Goal: Task Accomplishment & Management: Use online tool/utility

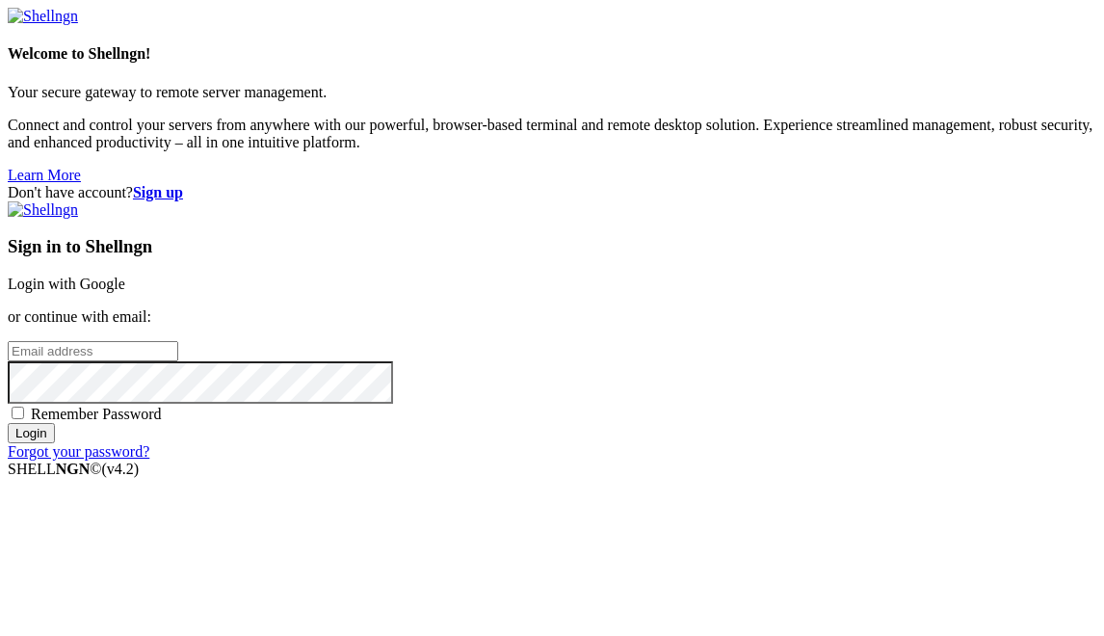
click at [125, 275] on link "Login with Google" at bounding box center [66, 283] width 117 height 16
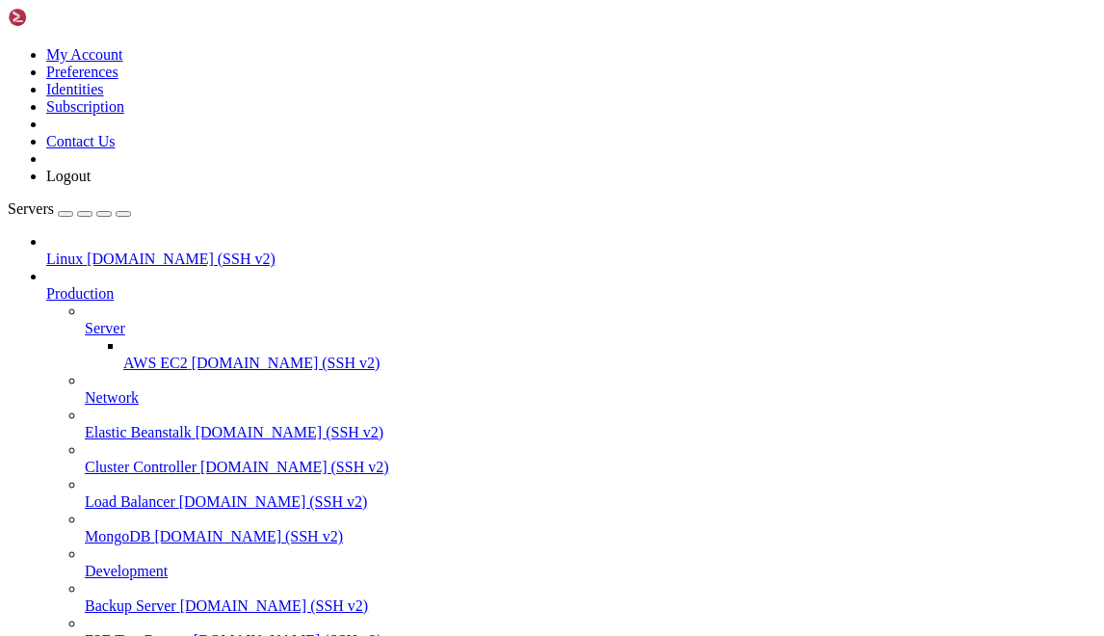
drag, startPoint x: 330, startPoint y: 63, endPoint x: 308, endPoint y: 68, distance: 22.9
type input "/home/techmoon"
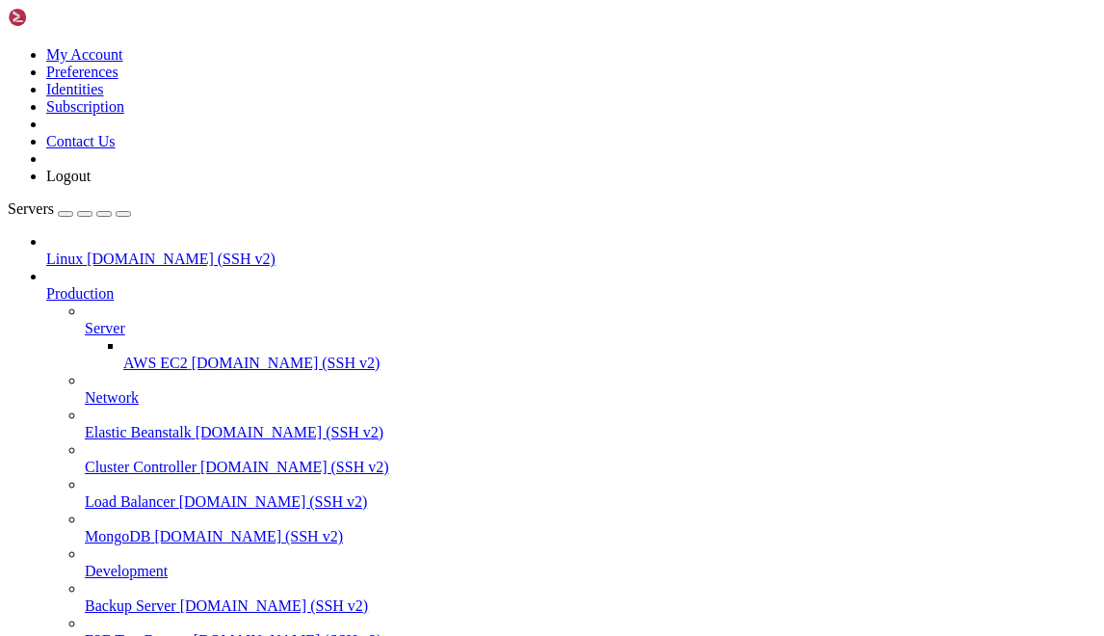
drag, startPoint x: 340, startPoint y: 63, endPoint x: 326, endPoint y: 78, distance: 20.5
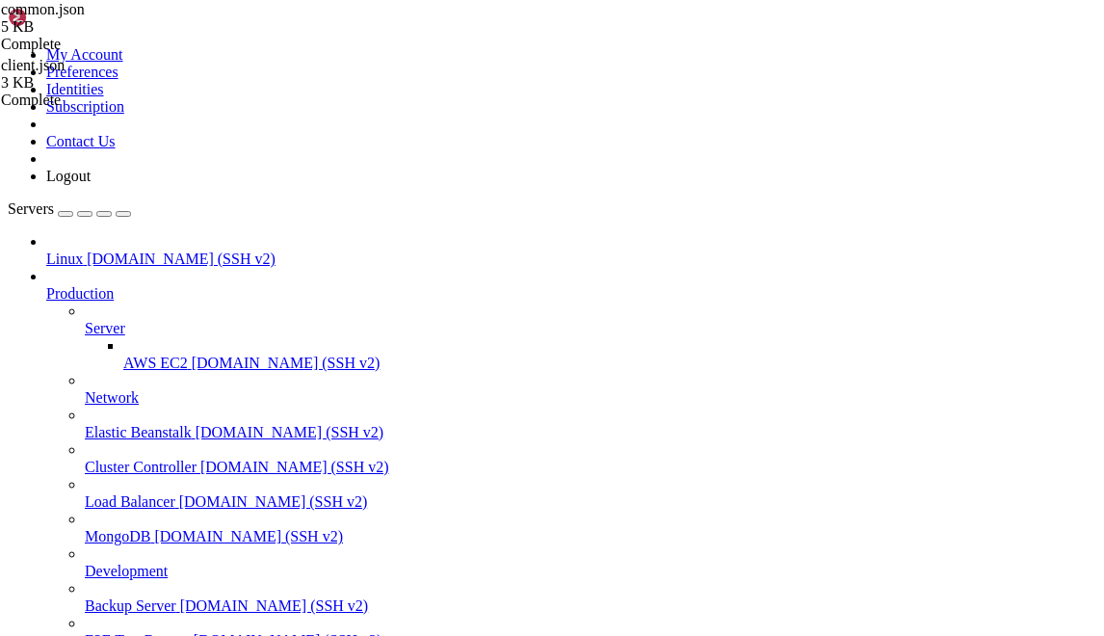
scroll to position [915, 0]
type input "/home/techmoon/config"
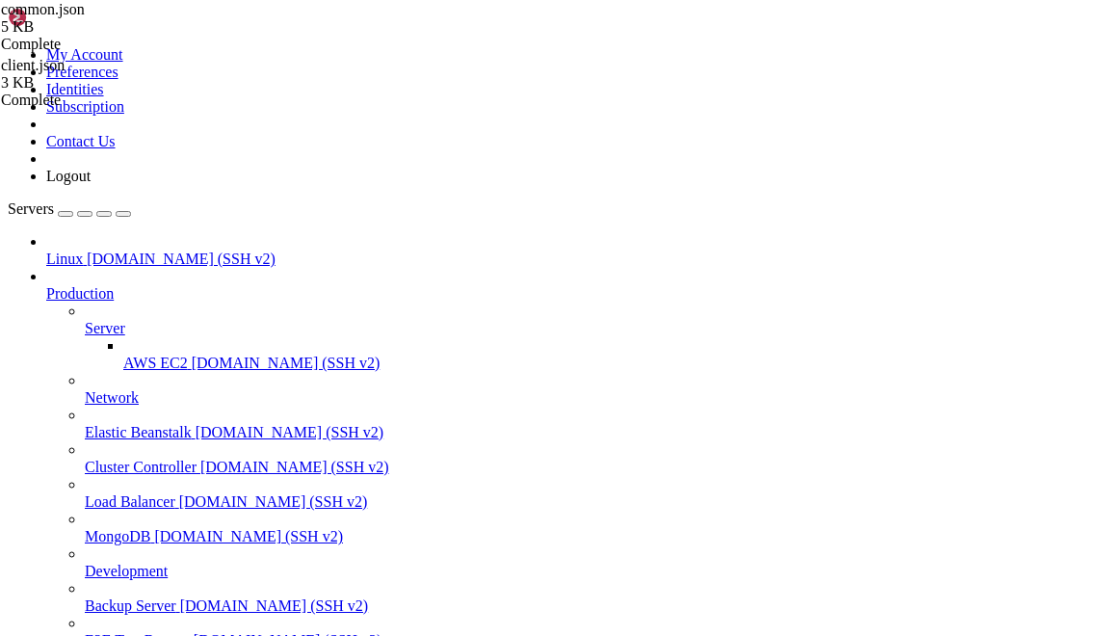
scroll to position [1445, 0]
click at [821, 448] on icon at bounding box center [821, 448] width 0 height 0
click at [821, 427] on icon at bounding box center [821, 427] width 0 height 0
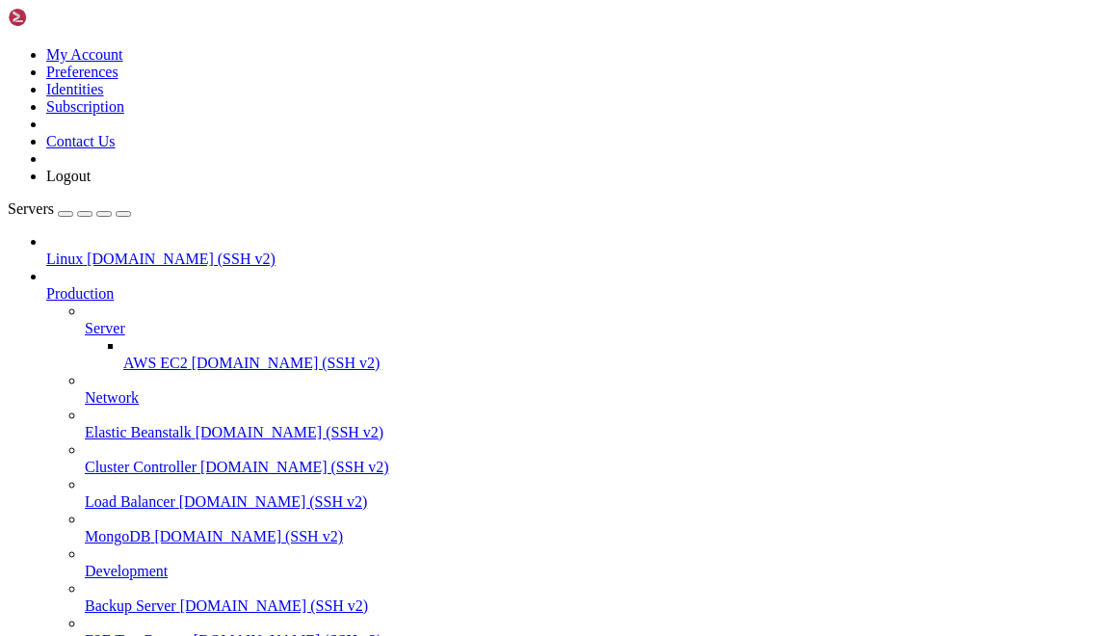
drag, startPoint x: 121, startPoint y: 82, endPoint x: 87, endPoint y: 132, distance: 60.9
drag, startPoint x: 335, startPoint y: 72, endPoint x: 300, endPoint y: 71, distance: 34.7
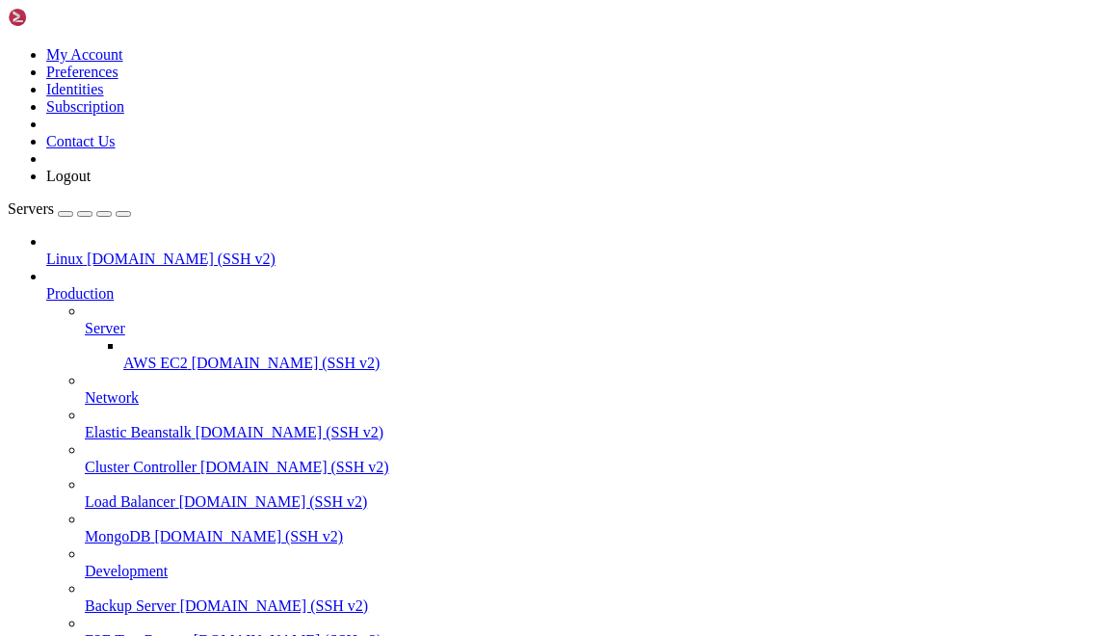
scroll to position [193, 0]
type input "/home/techmoon/mods"
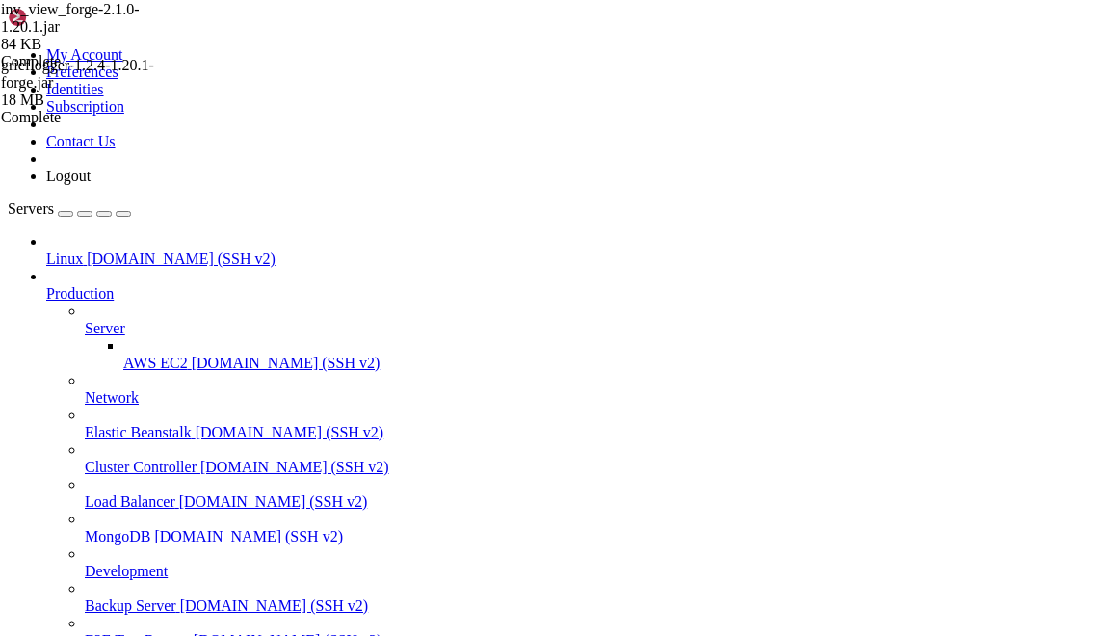
drag, startPoint x: 456, startPoint y: 66, endPoint x: 295, endPoint y: 73, distance: 161.9
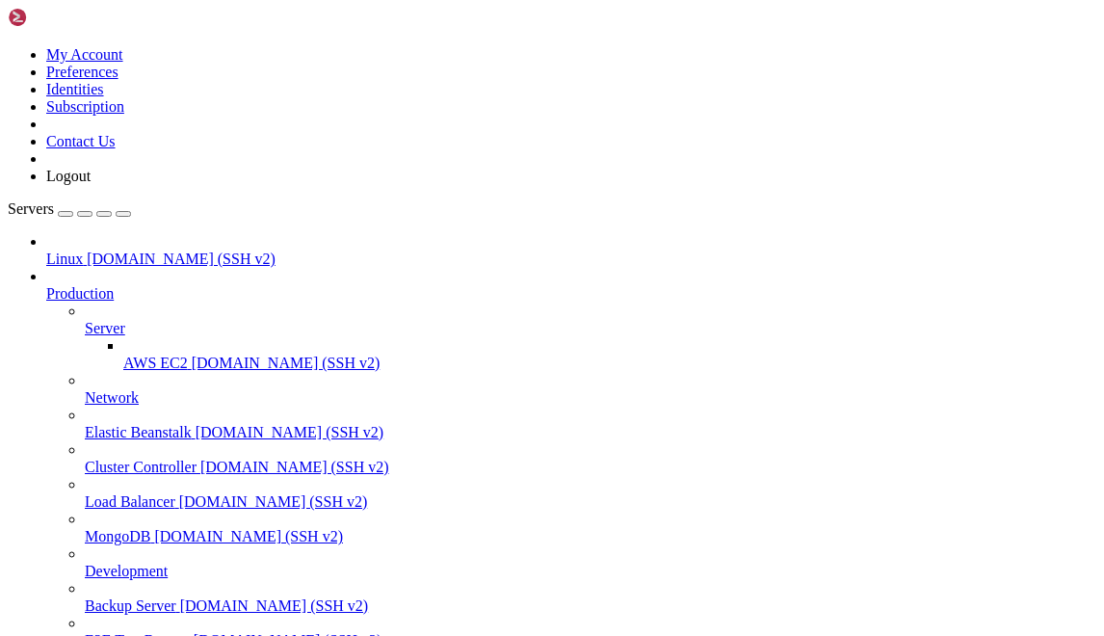
drag, startPoint x: 446, startPoint y: 1339, endPoint x: 532, endPoint y: 1339, distance: 85.7
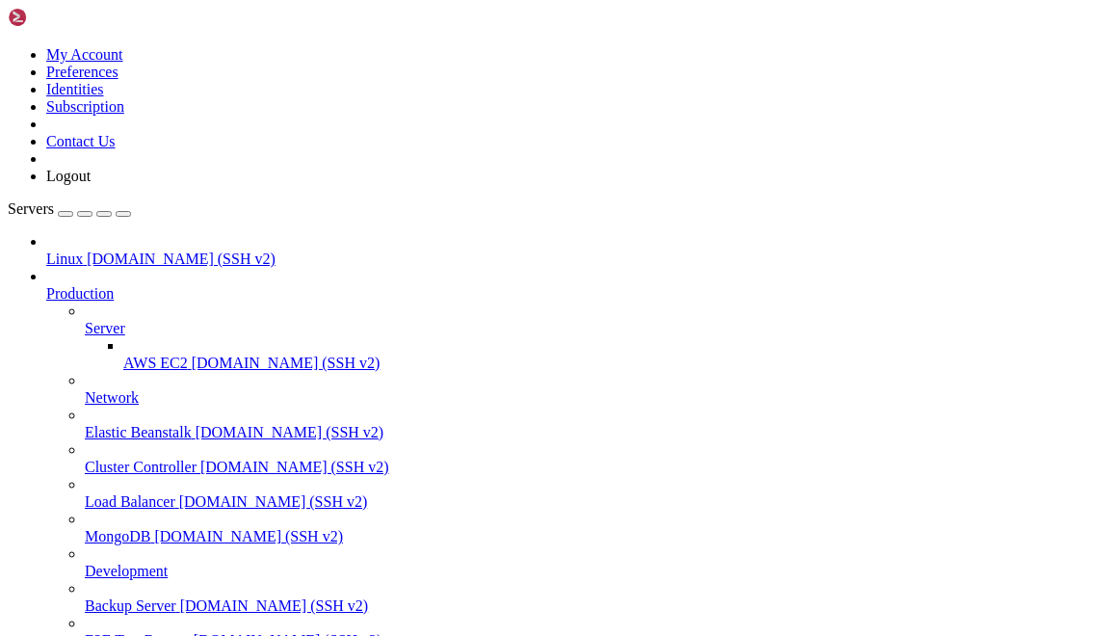
drag, startPoint x: 330, startPoint y: 74, endPoint x: 301, endPoint y: 70, distance: 29.1
type input "/home/techmoon/mods"
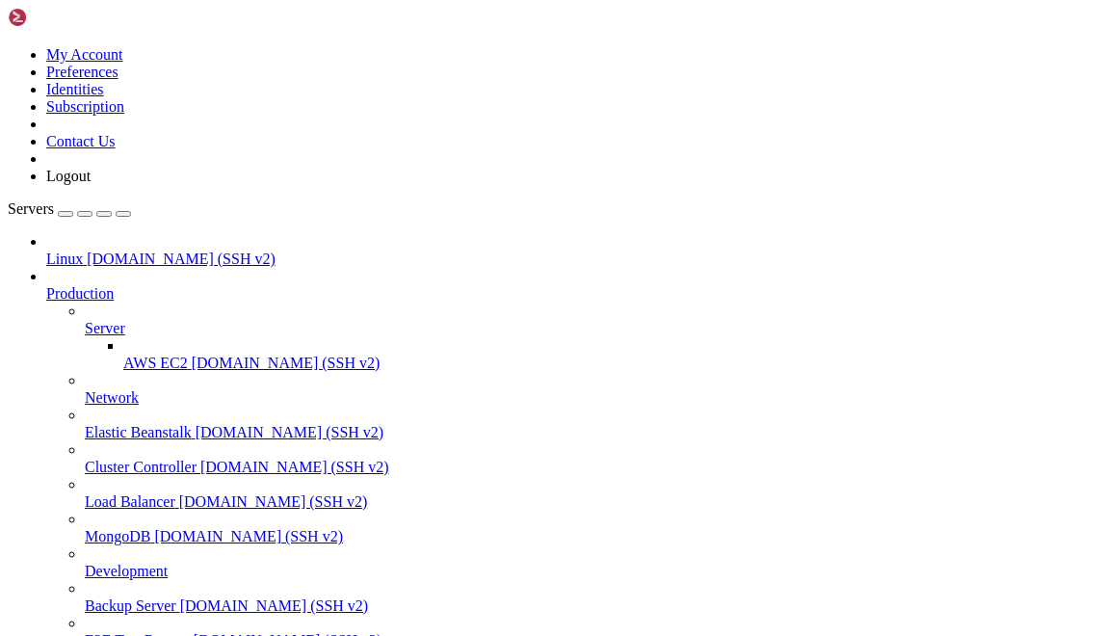
scroll to position [2215, 0]
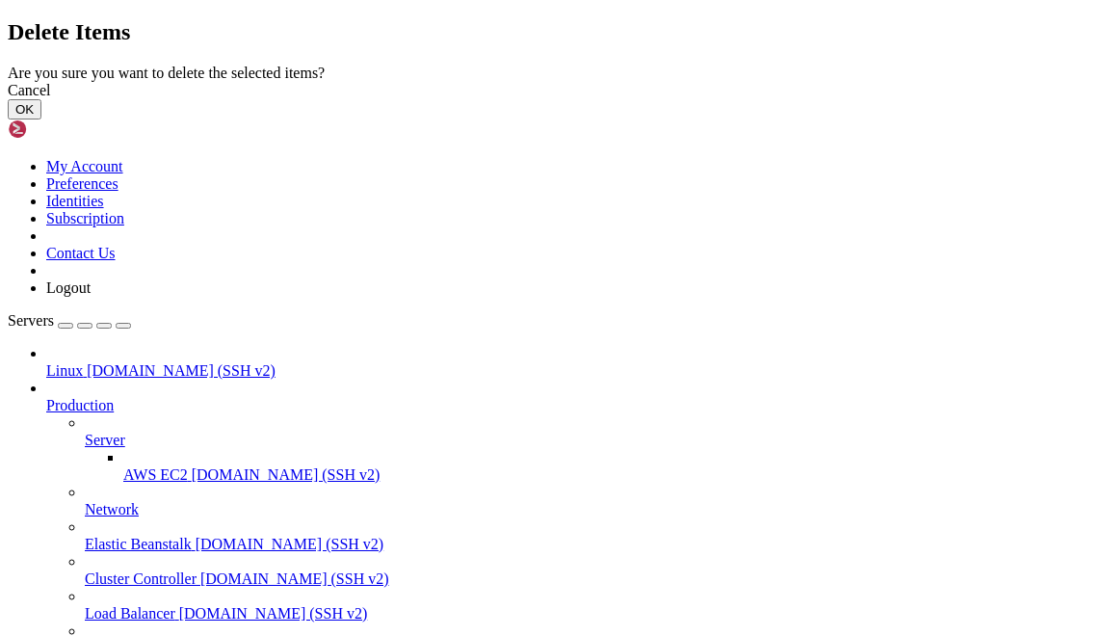
click at [41, 119] on button "OK" at bounding box center [25, 109] width 34 height 20
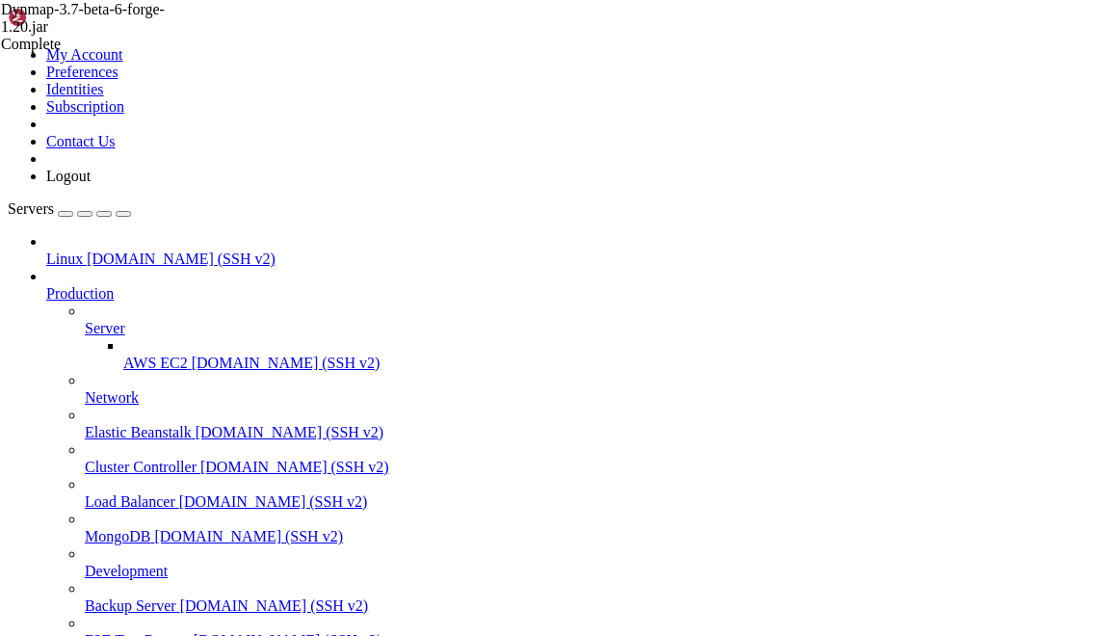
scroll to position [0, 0]
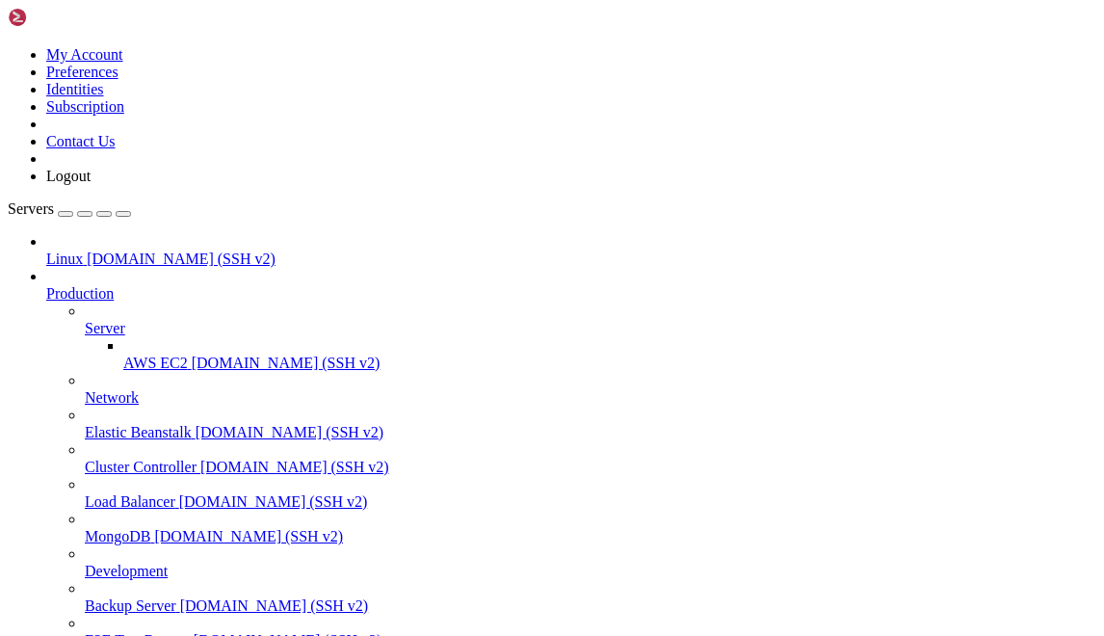
scroll to position [82, 0]
